Goal: Information Seeking & Learning: Learn about a topic

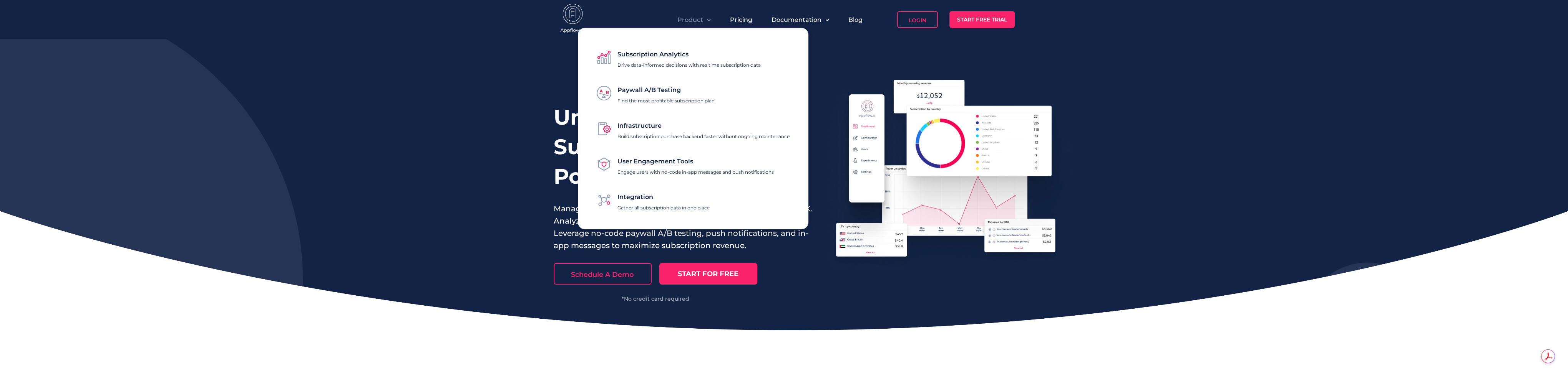
click at [699, 16] on span "Product" at bounding box center [690, 20] width 26 height 7
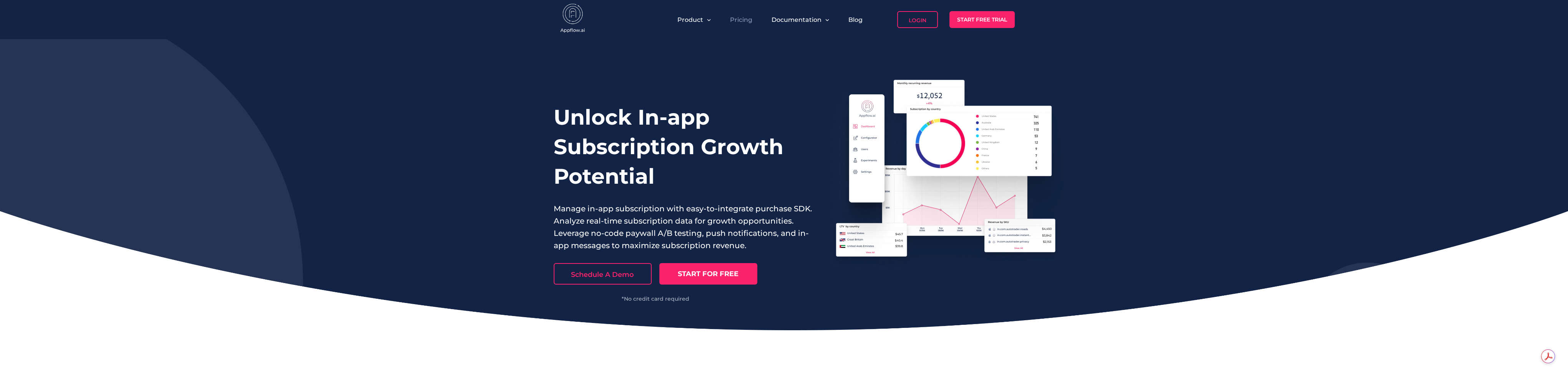
click at [741, 17] on link "Pricing" at bounding box center [741, 20] width 23 height 7
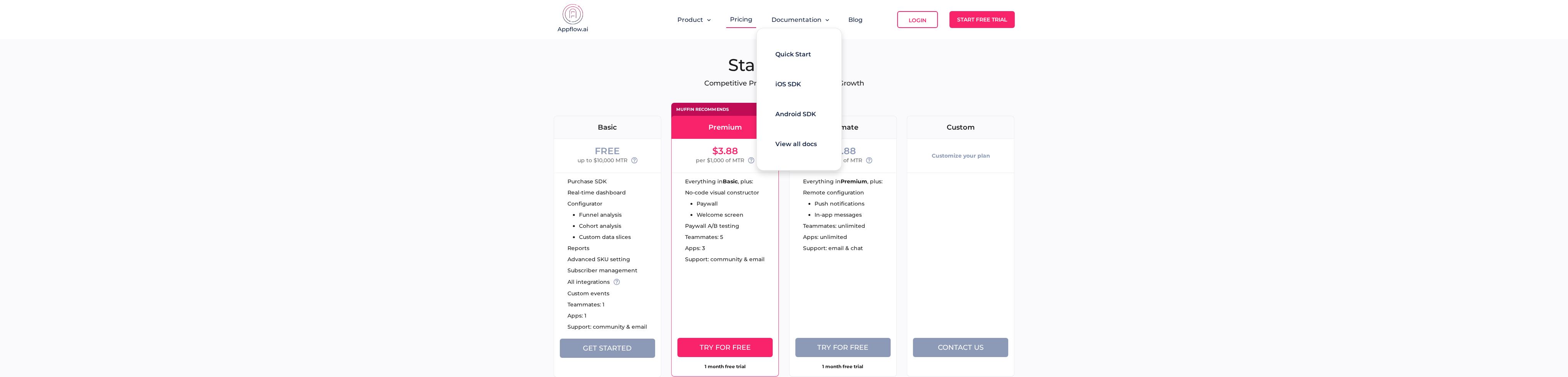
click at [799, 15] on div "Documentation" at bounding box center [800, 19] width 65 height 17
click at [791, 22] on span "Documentation" at bounding box center [796, 20] width 50 height 7
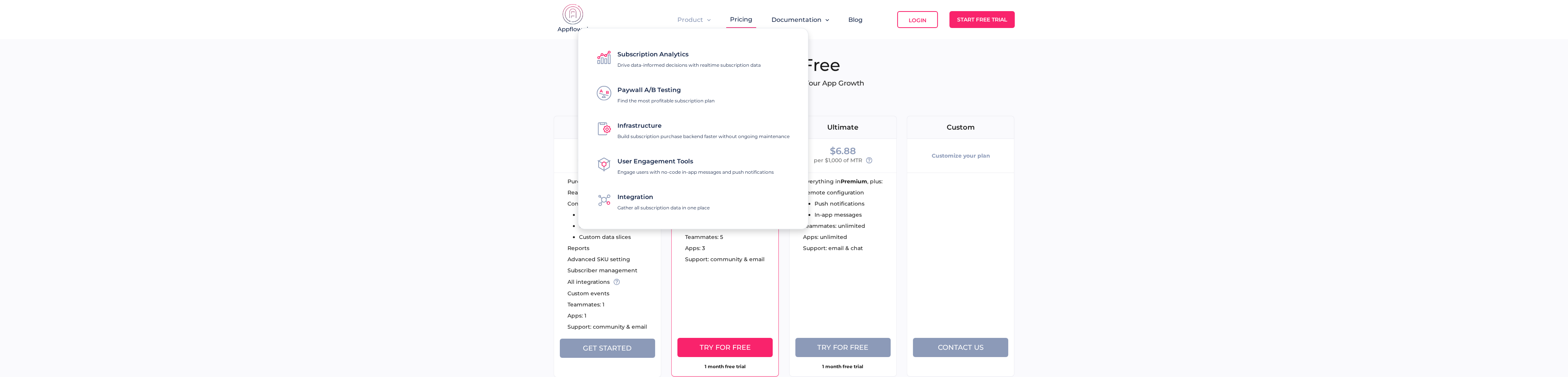
click at [679, 52] on span "Subscription Analytics" at bounding box center [653, 54] width 71 height 7
